Goal: Task Accomplishment & Management: Manage account settings

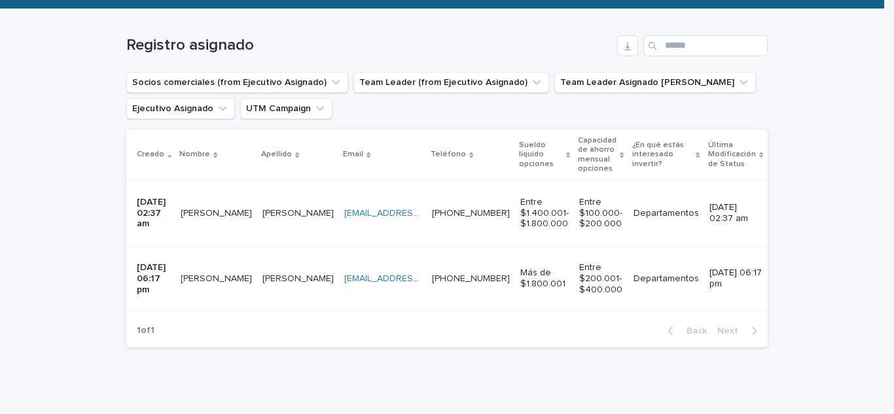
scroll to position [196, 0]
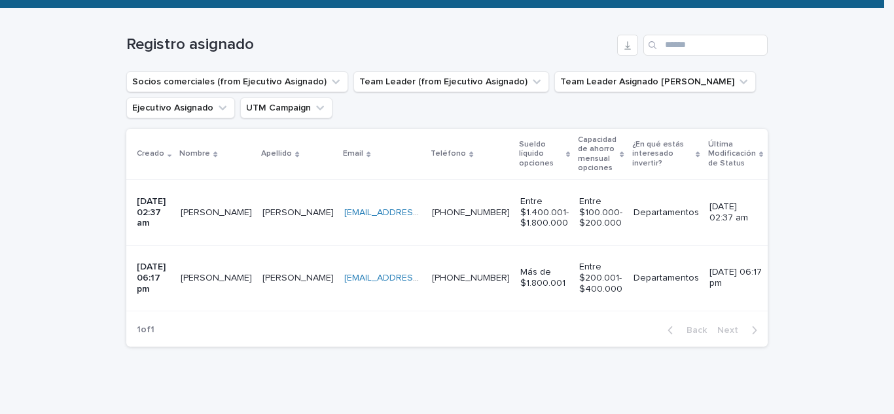
click at [200, 209] on p "[PERSON_NAME]" at bounding box center [218, 212] width 74 height 14
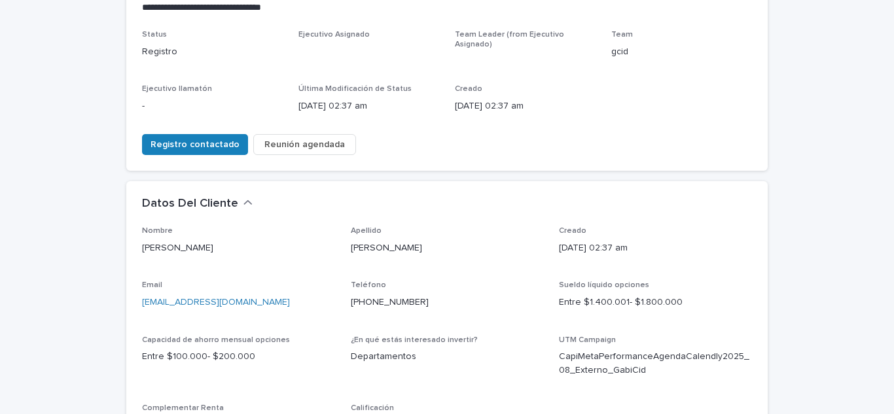
scroll to position [262, 0]
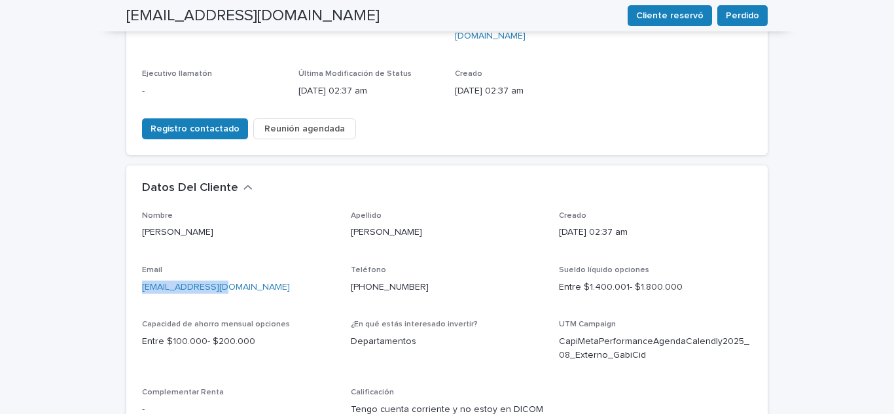
drag, startPoint x: 248, startPoint y: 236, endPoint x: 136, endPoint y: 254, distance: 113.3
click at [136, 254] on div "Nombre [PERSON_NAME] Apellido [PERSON_NAME] Creado [DATE] 02:37 am Email [EMAIL…" at bounding box center [447, 327] width 642 height 232
copy link "[EMAIL_ADDRESS][DOMAIN_NAME]"
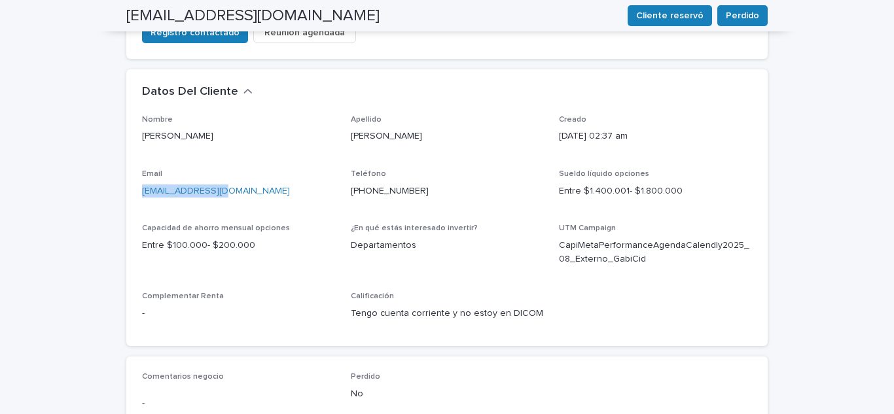
scroll to position [327, 0]
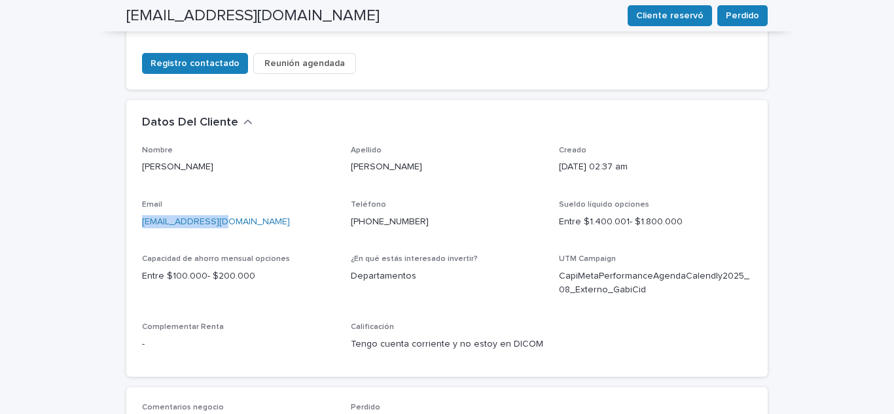
copy link "[EMAIL_ADDRESS][DOMAIN_NAME]"
drag, startPoint x: 421, startPoint y: 179, endPoint x: 340, endPoint y: 191, distance: 81.5
click at [340, 191] on div "Nombre [PERSON_NAME] Apellido [PERSON_NAME] Creado [DATE] 02:37 am Email [EMAIL…" at bounding box center [447, 254] width 610 height 216
copy link "[PHONE_NUMBER]"
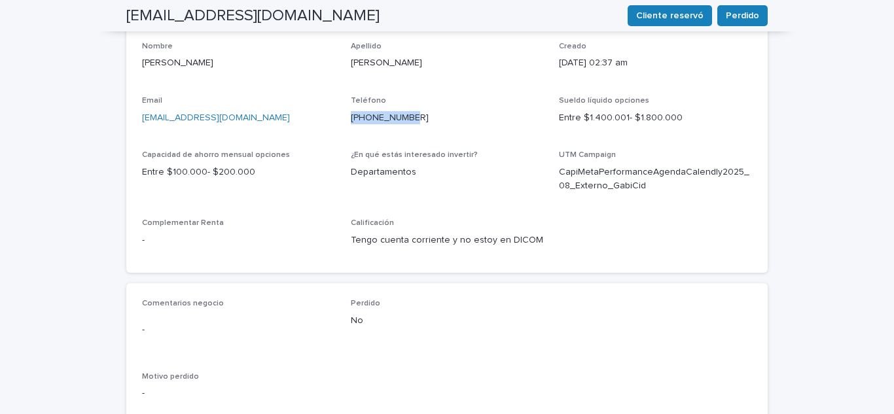
scroll to position [589, 0]
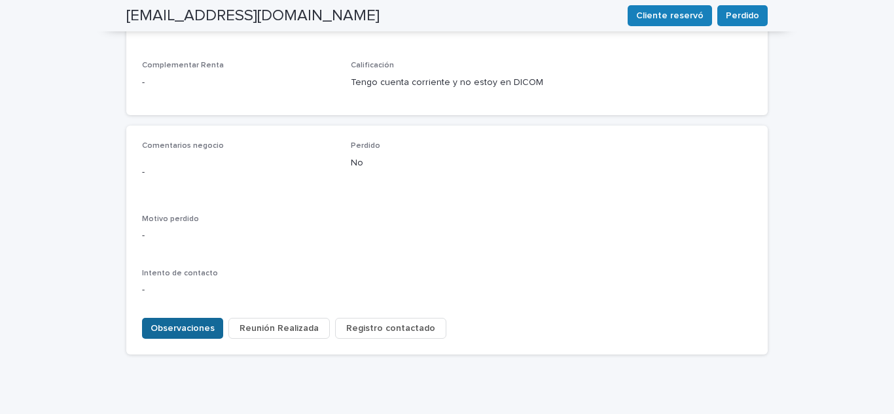
click at [196, 318] on button "Observaciones" at bounding box center [182, 328] width 81 height 21
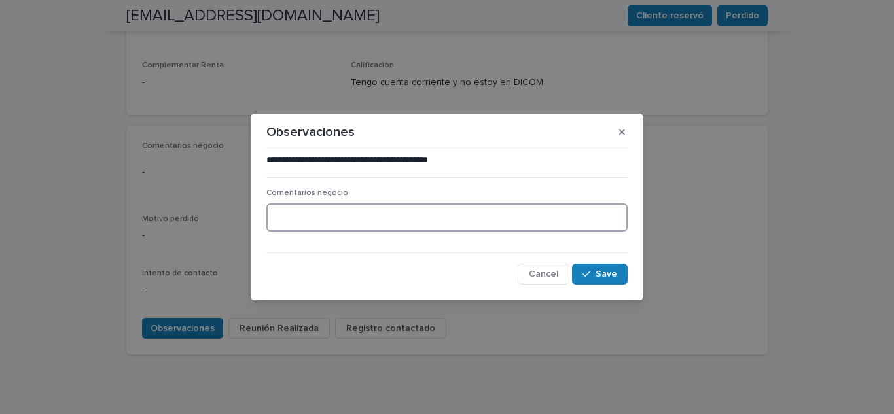
click at [303, 222] on textarea at bounding box center [446, 218] width 361 height 28
type textarea "**********"
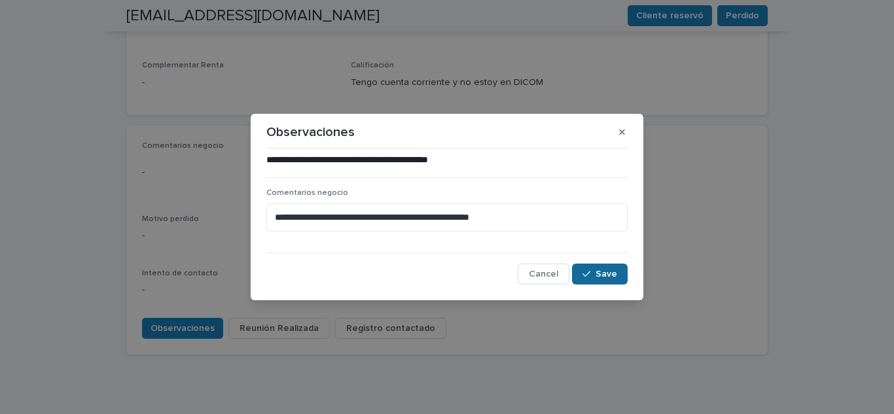
click at [600, 272] on span "Save" at bounding box center [607, 274] width 22 height 9
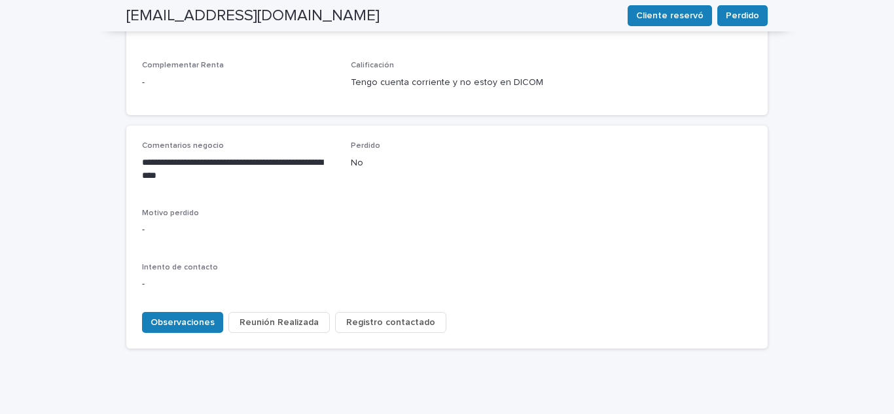
scroll to position [587, 0]
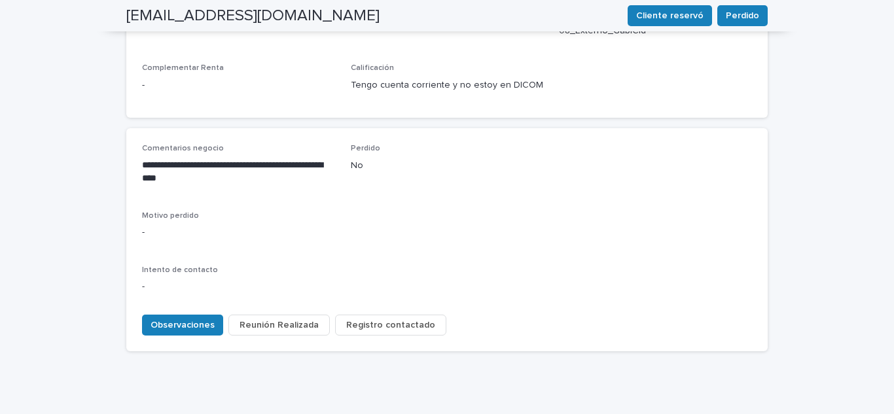
click at [366, 319] on span "Registro contactado" at bounding box center [390, 325] width 89 height 13
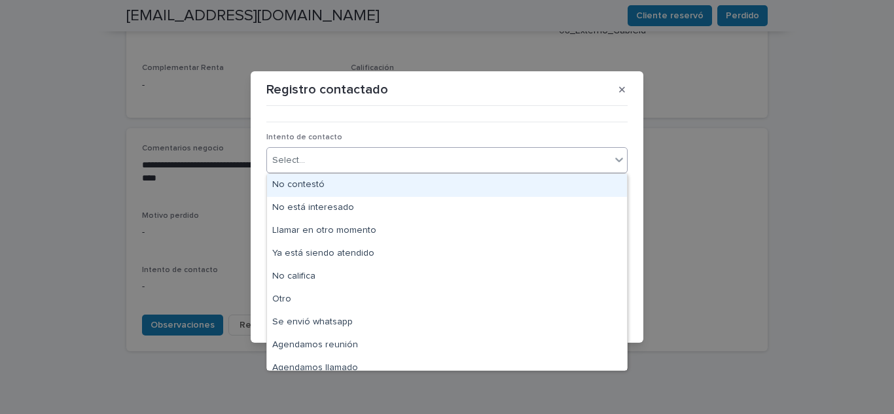
click at [374, 160] on div "Select..." at bounding box center [439, 161] width 344 height 22
click at [343, 190] on div "No contestó" at bounding box center [447, 185] width 360 height 23
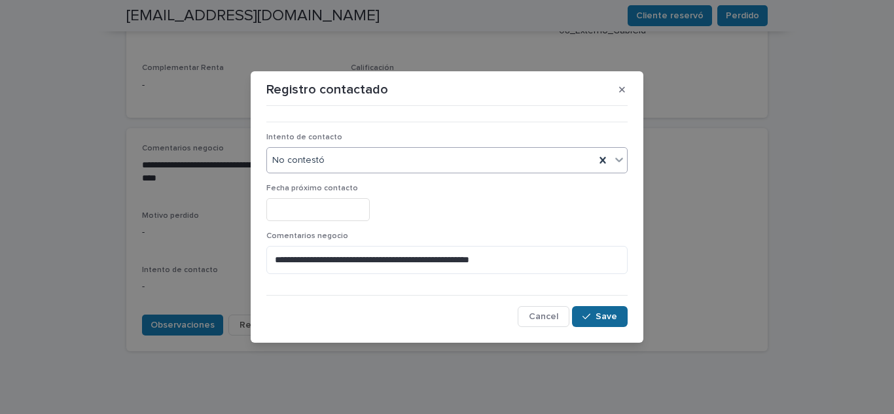
click at [598, 318] on span "Save" at bounding box center [607, 316] width 22 height 9
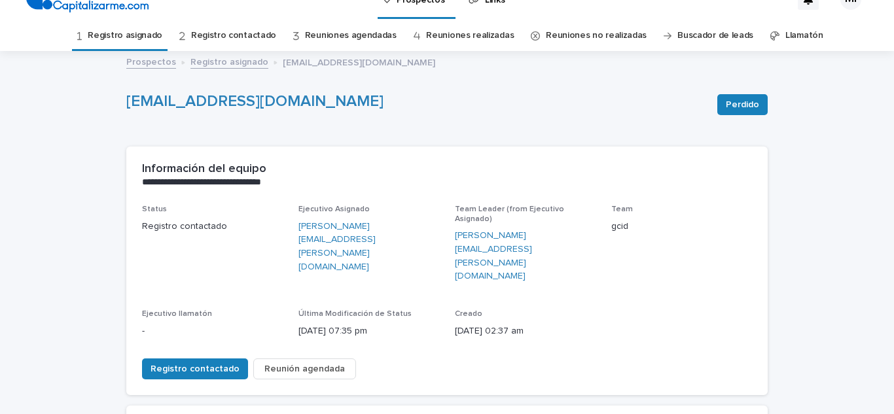
scroll to position [0, 0]
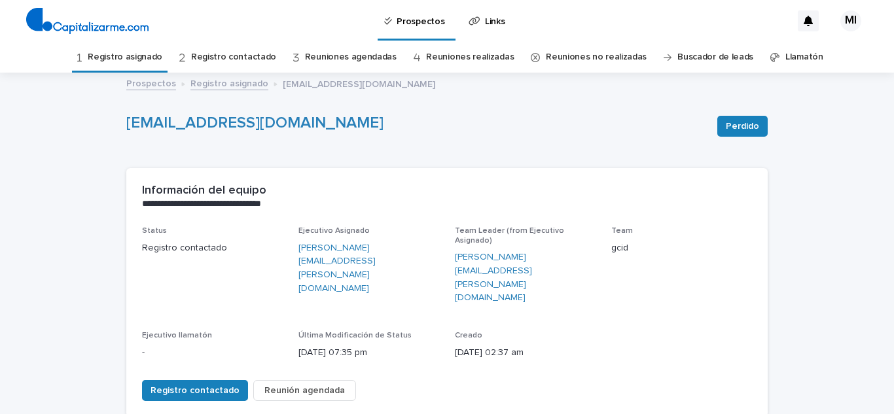
click at [143, 56] on link "Registro asignado" at bounding box center [125, 57] width 75 height 31
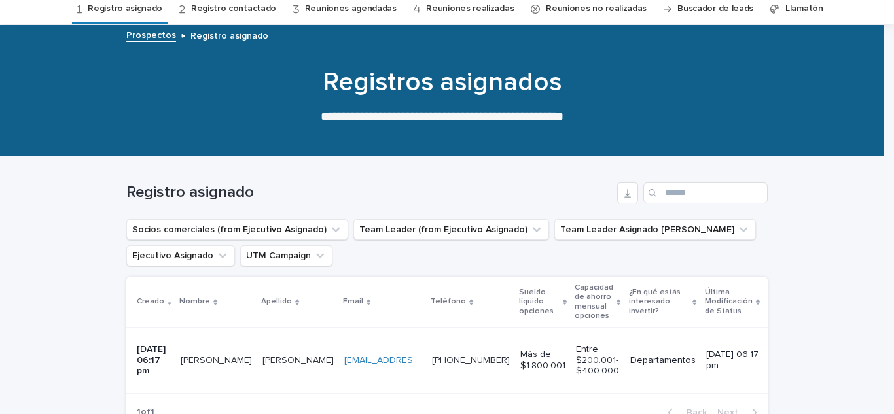
scroll to position [131, 0]
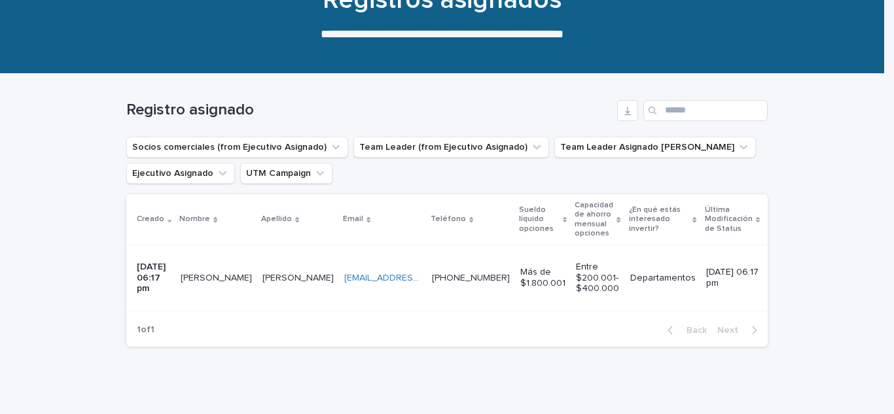
click at [175, 280] on td "[DATE] 06:17 pm" at bounding box center [150, 278] width 49 height 65
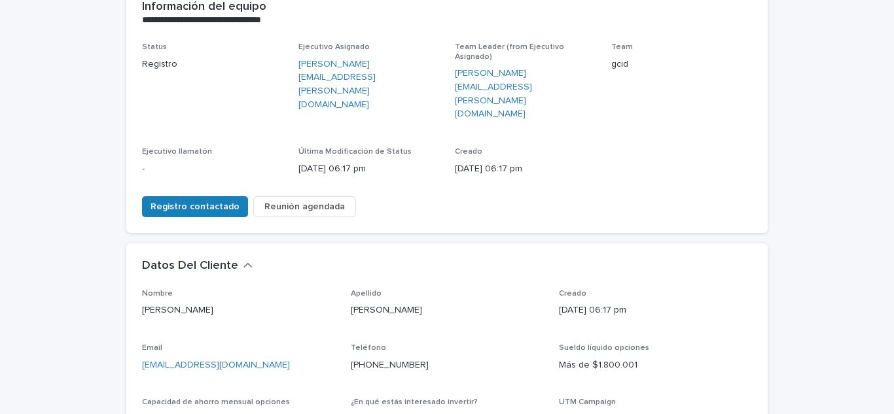
scroll to position [196, 0]
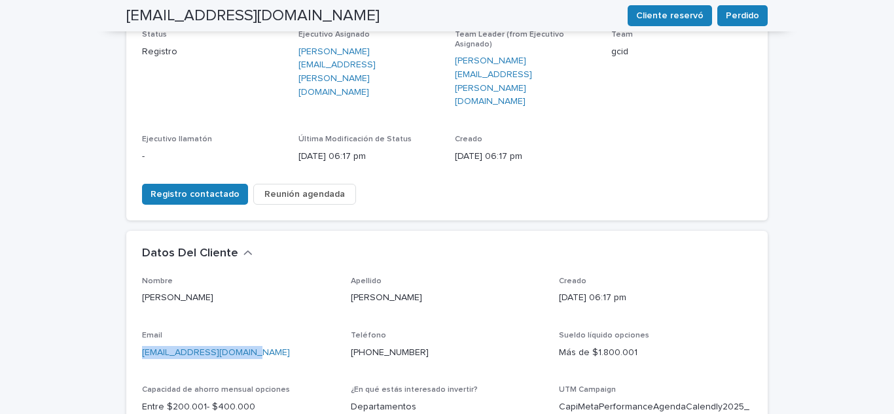
drag, startPoint x: 247, startPoint y: 305, endPoint x: 117, endPoint y: 313, distance: 130.5
click at [120, 313] on div "**********" at bounding box center [447, 334] width 655 height 913
copy link "[EMAIL_ADDRESS][DOMAIN_NAME]"
drag, startPoint x: 414, startPoint y: 304, endPoint x: 344, endPoint y: 318, distance: 71.4
click at [344, 318] on div "Nombre [PERSON_NAME] [PERSON_NAME] Creado [DATE] 06:17 pm Email [EMAIL_ADDRESS]…" at bounding box center [447, 385] width 610 height 216
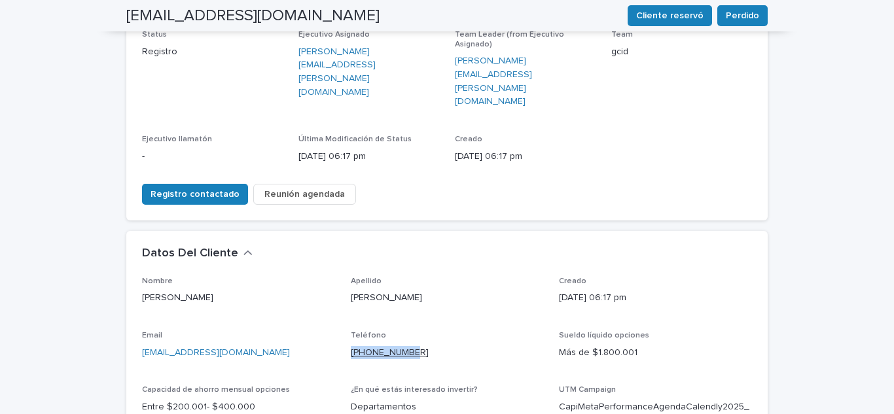
copy link "[PHONE_NUMBER]"
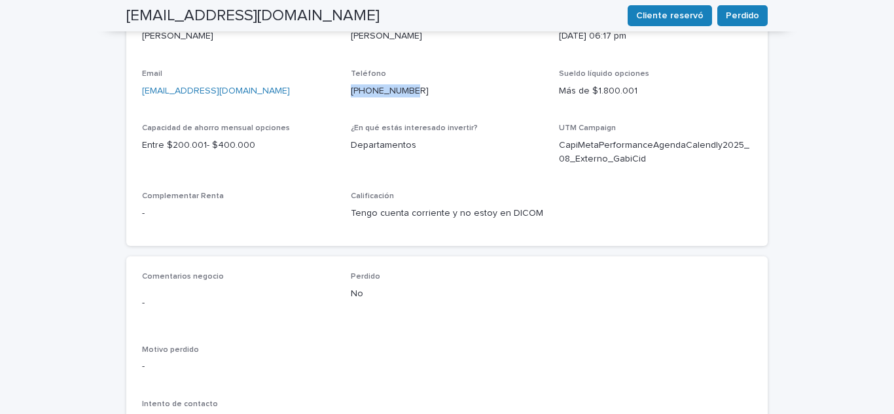
scroll to position [524, 0]
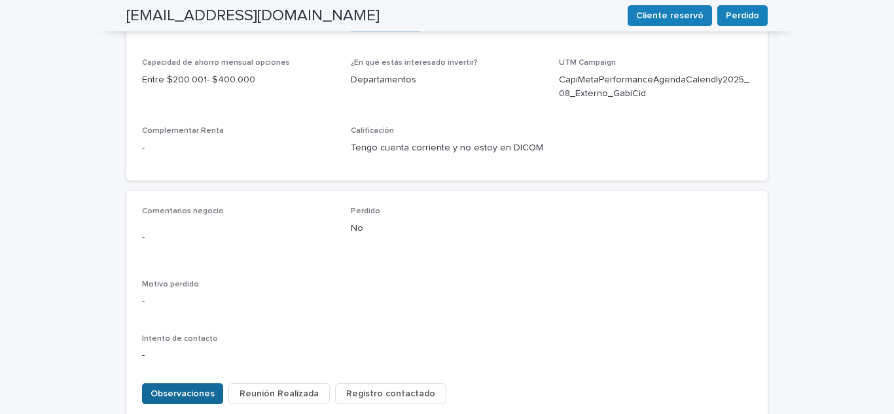
click at [195, 388] on span "Observaciones" at bounding box center [183, 394] width 64 height 13
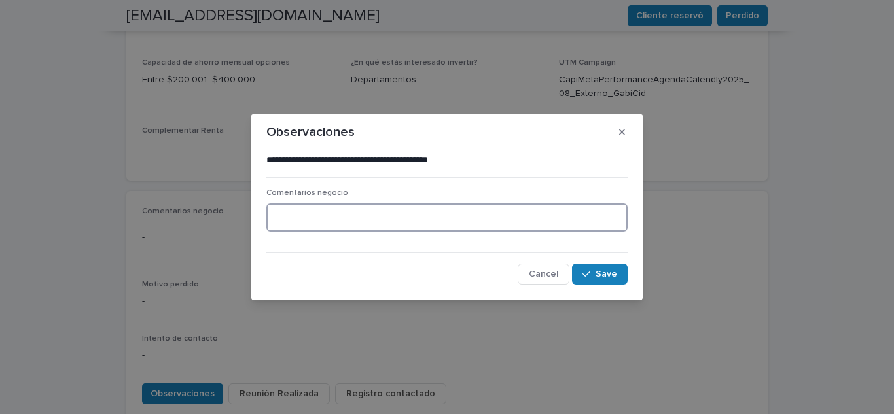
click at [291, 220] on textarea at bounding box center [446, 218] width 361 height 28
type textarea "*"
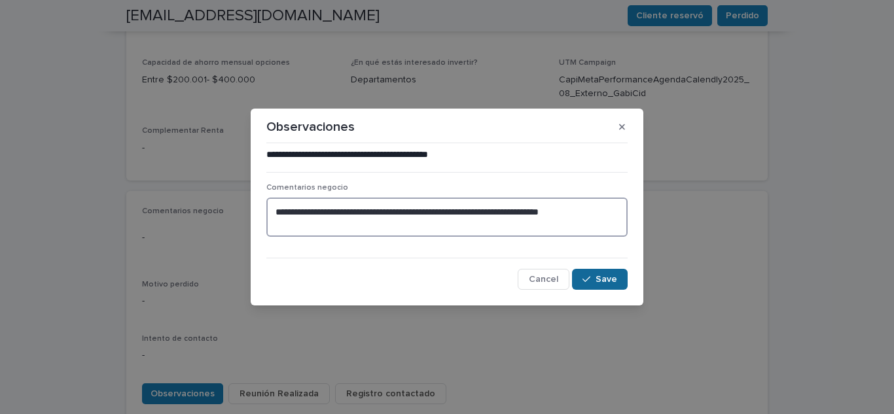
type textarea "**********"
click at [587, 270] on button "Save" at bounding box center [600, 279] width 56 height 21
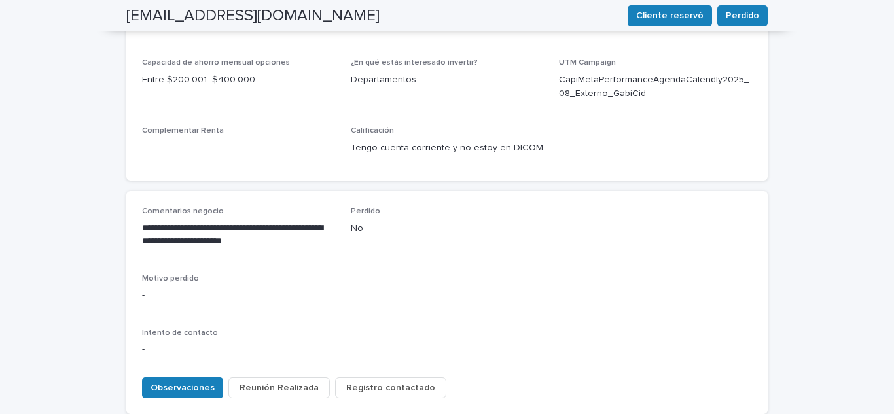
scroll to position [520, 0]
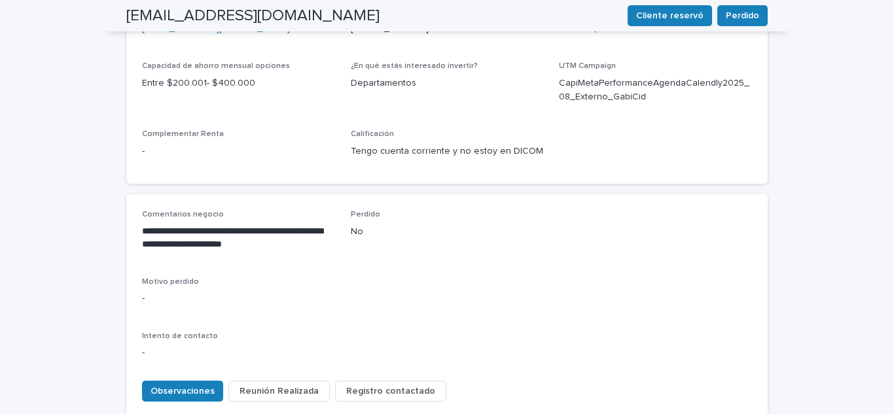
click at [396, 385] on span "Registro contactado" at bounding box center [390, 391] width 89 height 13
click at [156, 381] on button "Observaciones" at bounding box center [182, 391] width 81 height 21
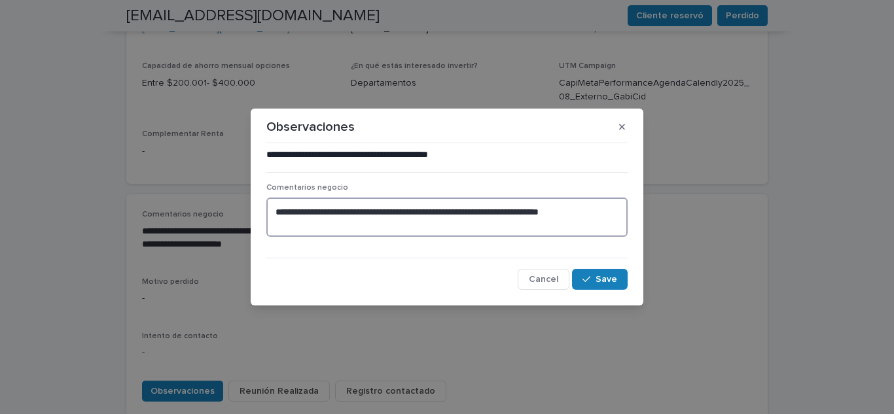
click at [604, 212] on textarea "**********" at bounding box center [446, 217] width 361 height 39
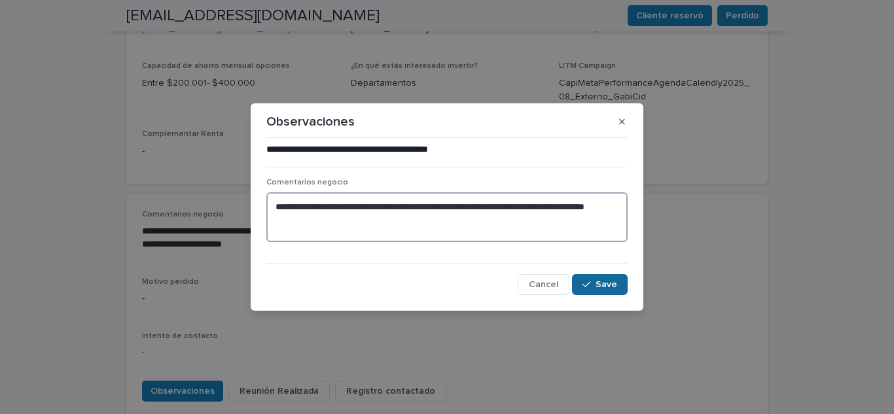
type textarea "**********"
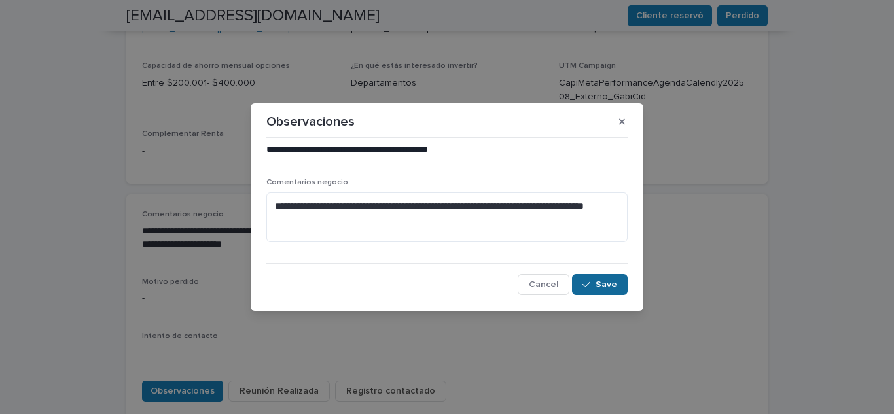
click at [608, 289] on span "Save" at bounding box center [607, 284] width 22 height 9
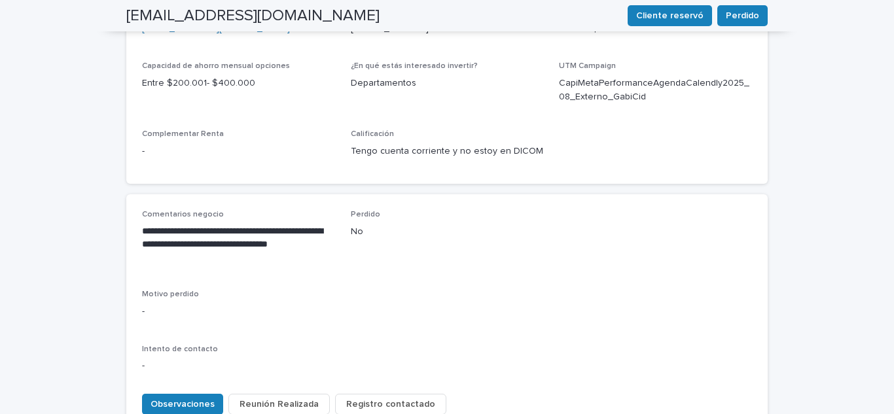
scroll to position [527, 0]
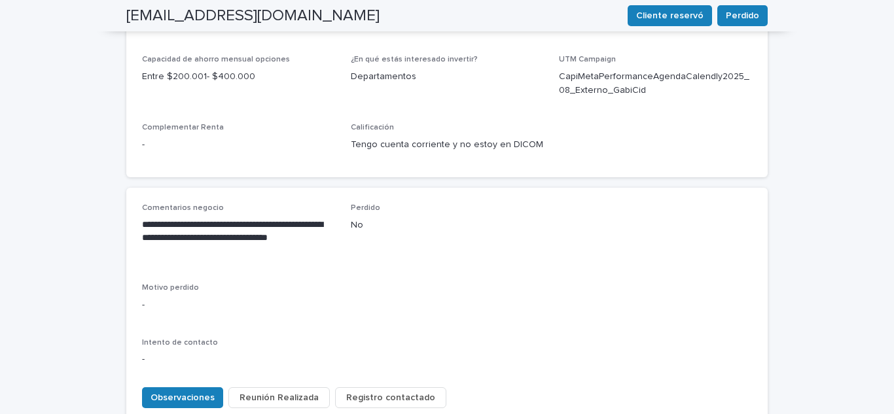
click at [370, 391] on span "Registro contactado" at bounding box center [390, 397] width 89 height 13
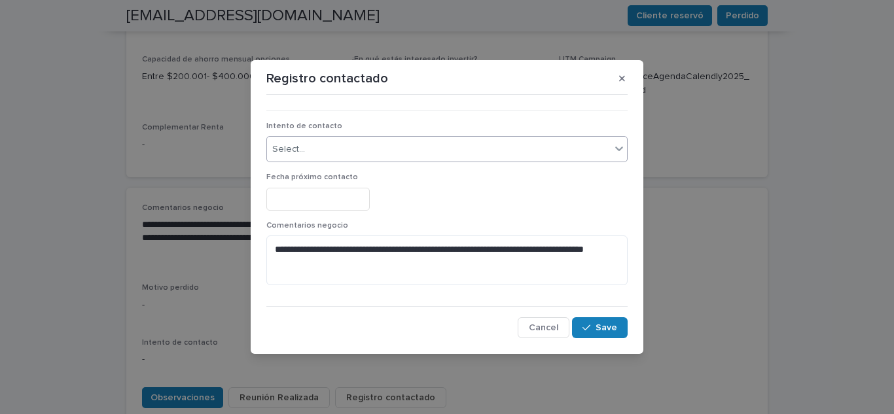
click at [323, 151] on div "Select..." at bounding box center [439, 150] width 344 height 22
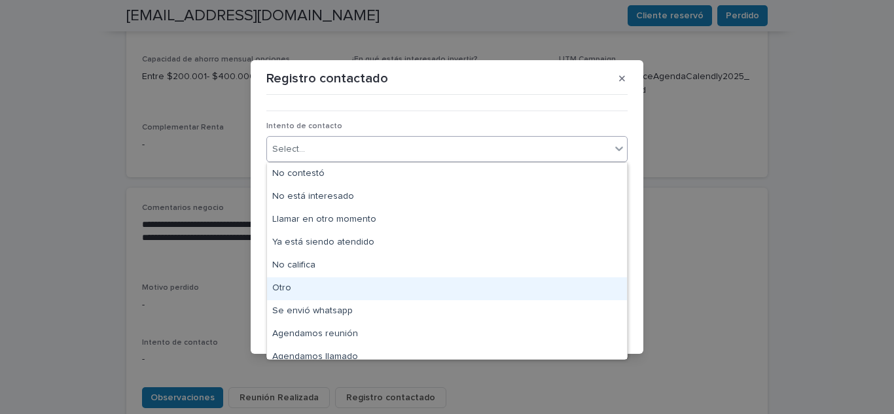
drag, startPoint x: 300, startPoint y: 276, endPoint x: 297, endPoint y: 290, distance: 14.1
click at [297, 290] on div "Otro" at bounding box center [447, 289] width 360 height 23
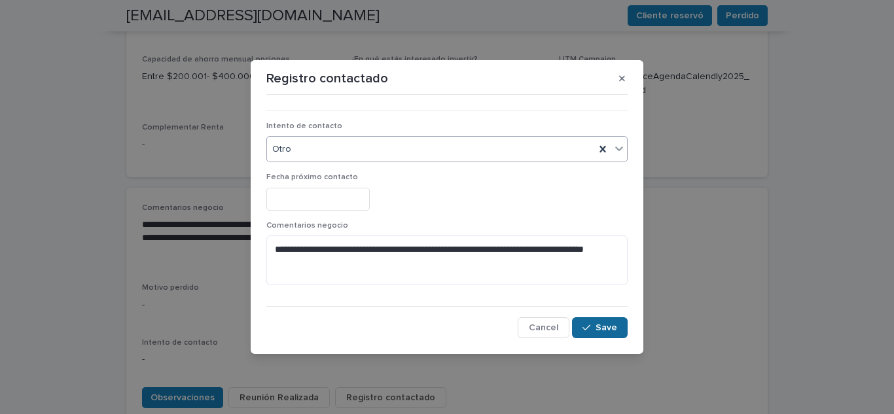
click at [606, 320] on button "Save" at bounding box center [600, 328] width 56 height 21
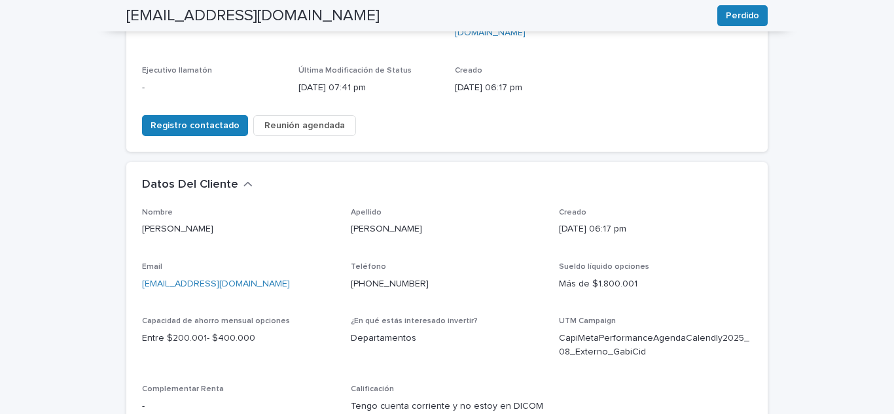
scroll to position [0, 0]
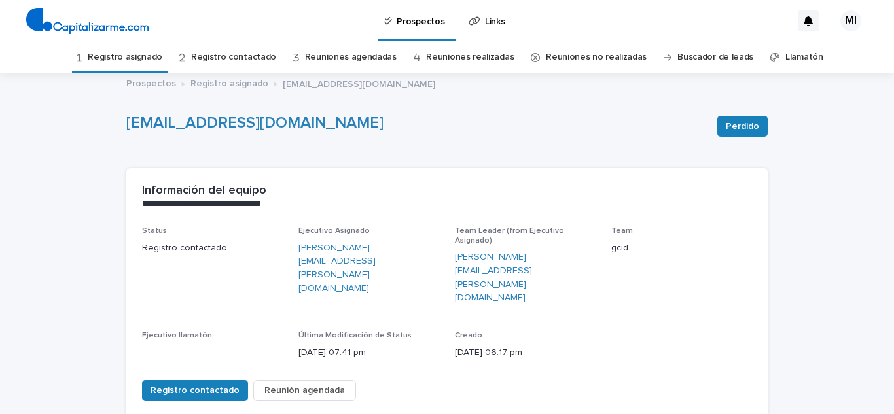
click at [128, 58] on link "Registro asignado" at bounding box center [125, 57] width 75 height 31
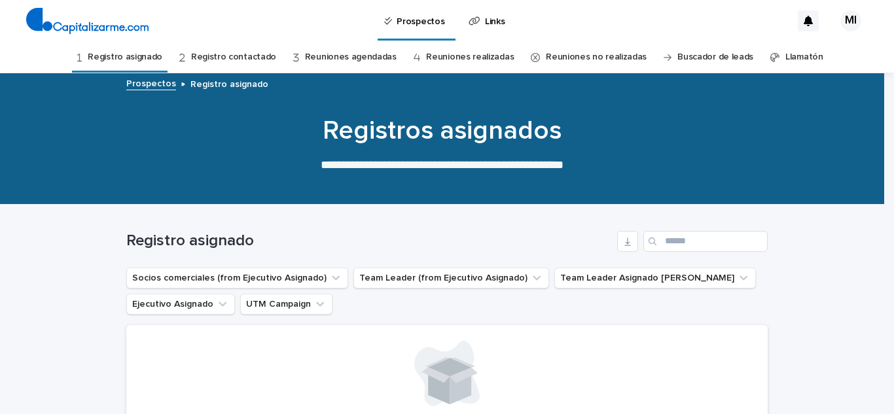
scroll to position [174, 0]
